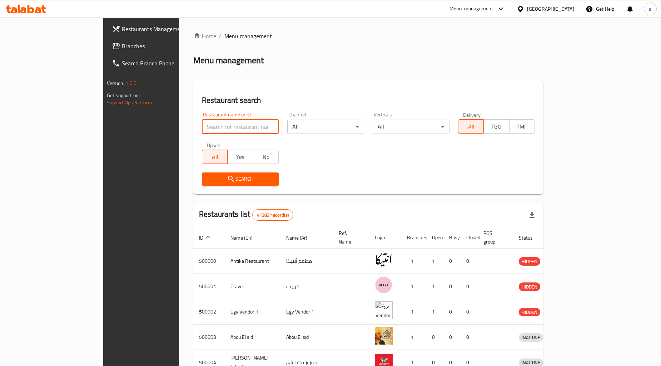
click at [202, 124] on input "search" at bounding box center [240, 127] width 77 height 14
click at [565, 11] on div "[GEOGRAPHIC_DATA]" at bounding box center [550, 9] width 47 height 8
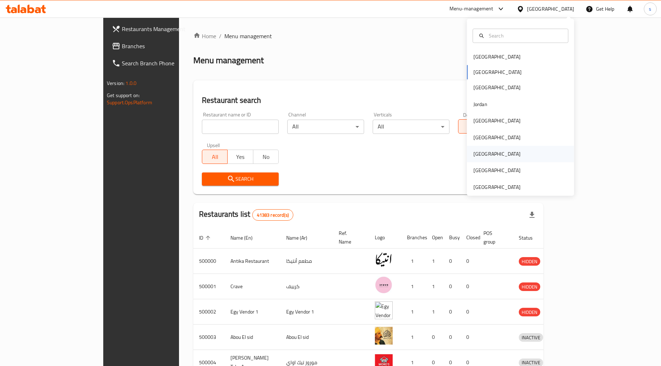
click at [501, 150] on div "[GEOGRAPHIC_DATA]" at bounding box center [520, 154] width 107 height 16
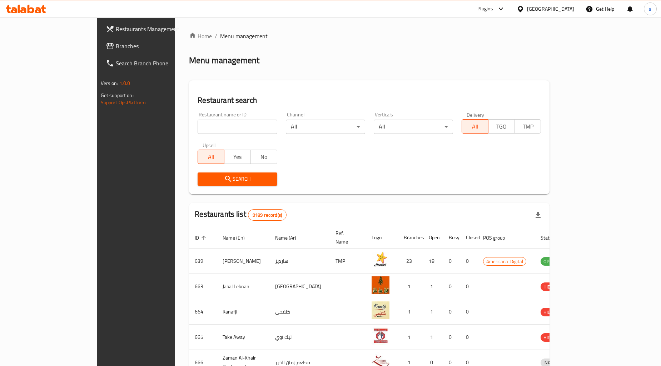
click at [198, 128] on input "search" at bounding box center [237, 127] width 79 height 14
paste input "342587609"
type input "342587609"
click at [116, 48] on span "Branches" at bounding box center [159, 46] width 86 height 9
